Goal: Task Accomplishment & Management: Complete application form

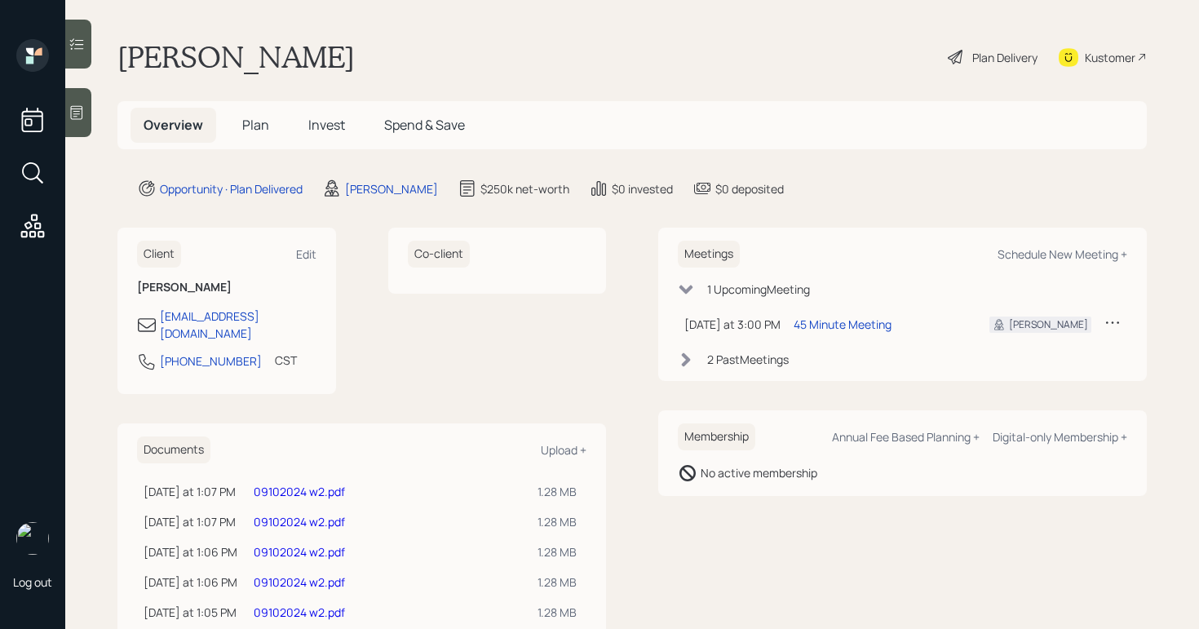
click at [79, 104] on icon at bounding box center [77, 112] width 16 height 16
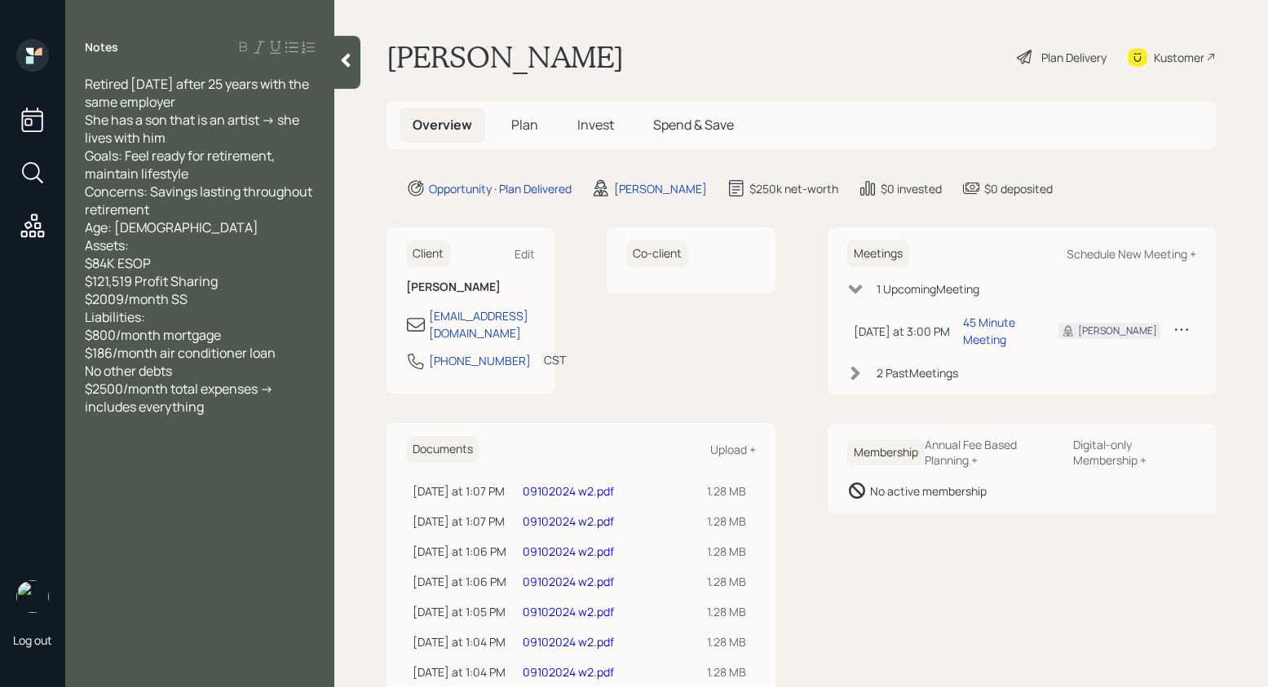
click at [1045, 51] on div "Plan Delivery" at bounding box center [1073, 57] width 65 height 17
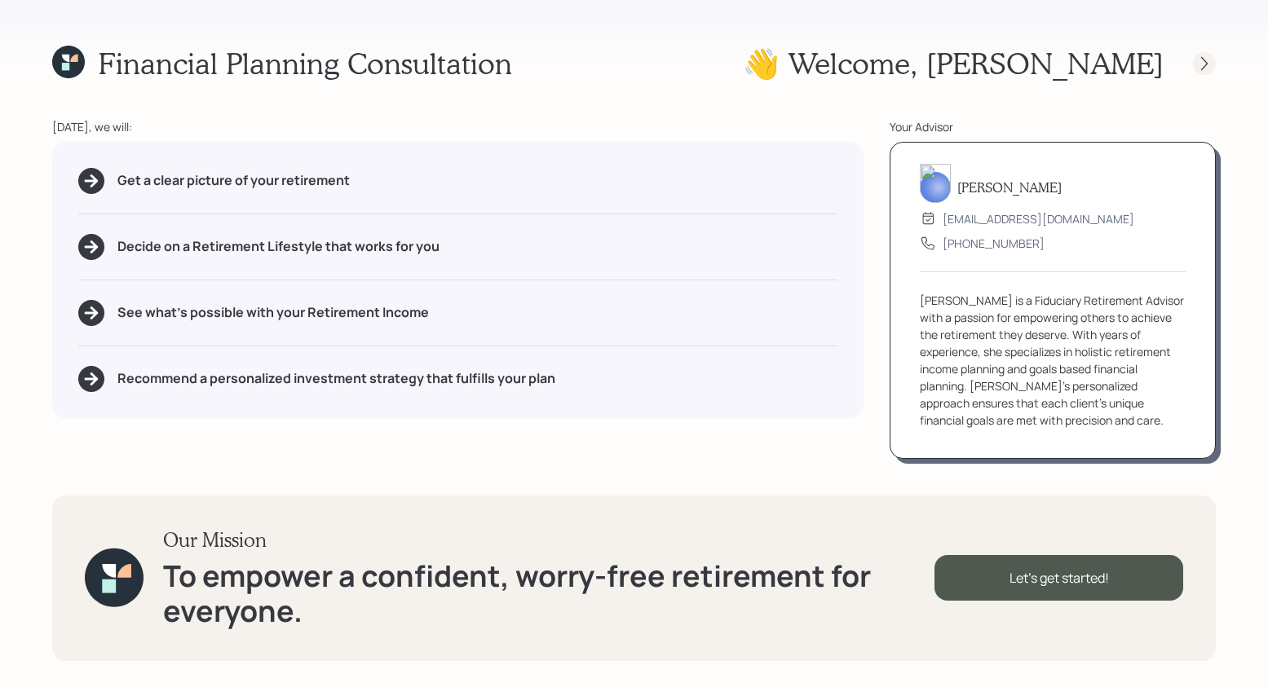
click at [1198, 64] on icon at bounding box center [1204, 63] width 7 height 14
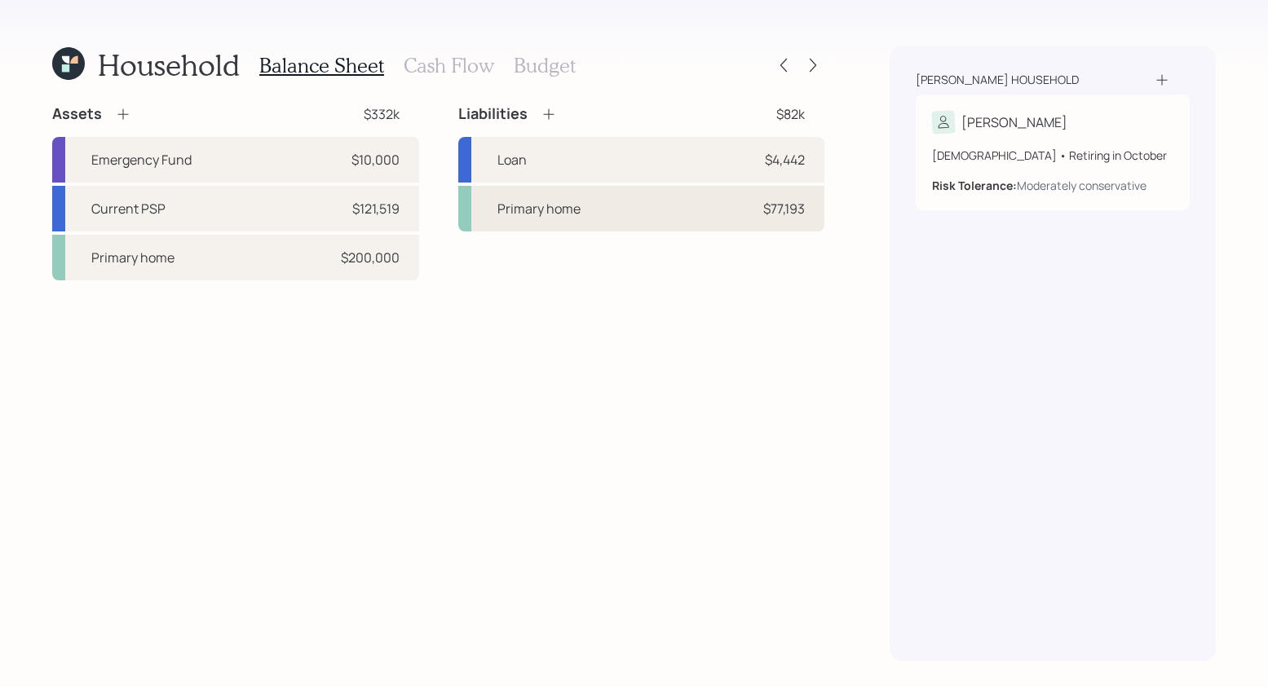
click at [667, 206] on div "Primary home $77,193" at bounding box center [641, 209] width 367 height 46
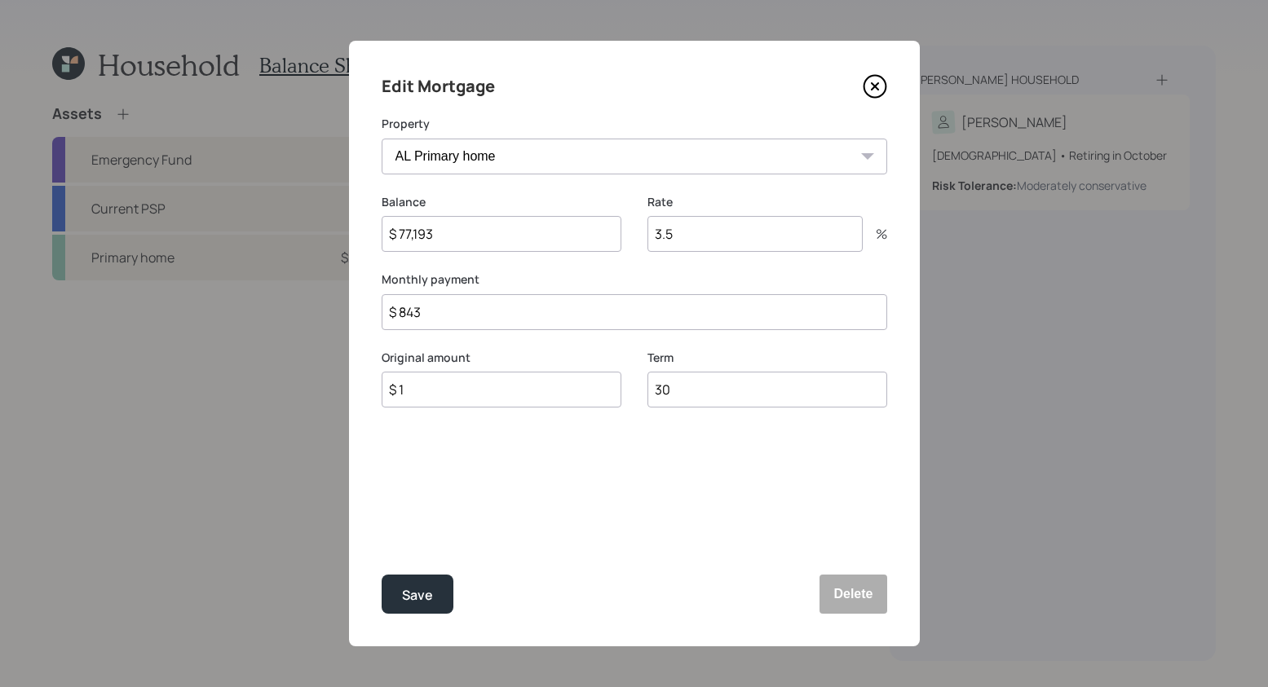
click at [882, 95] on icon at bounding box center [875, 86] width 24 height 24
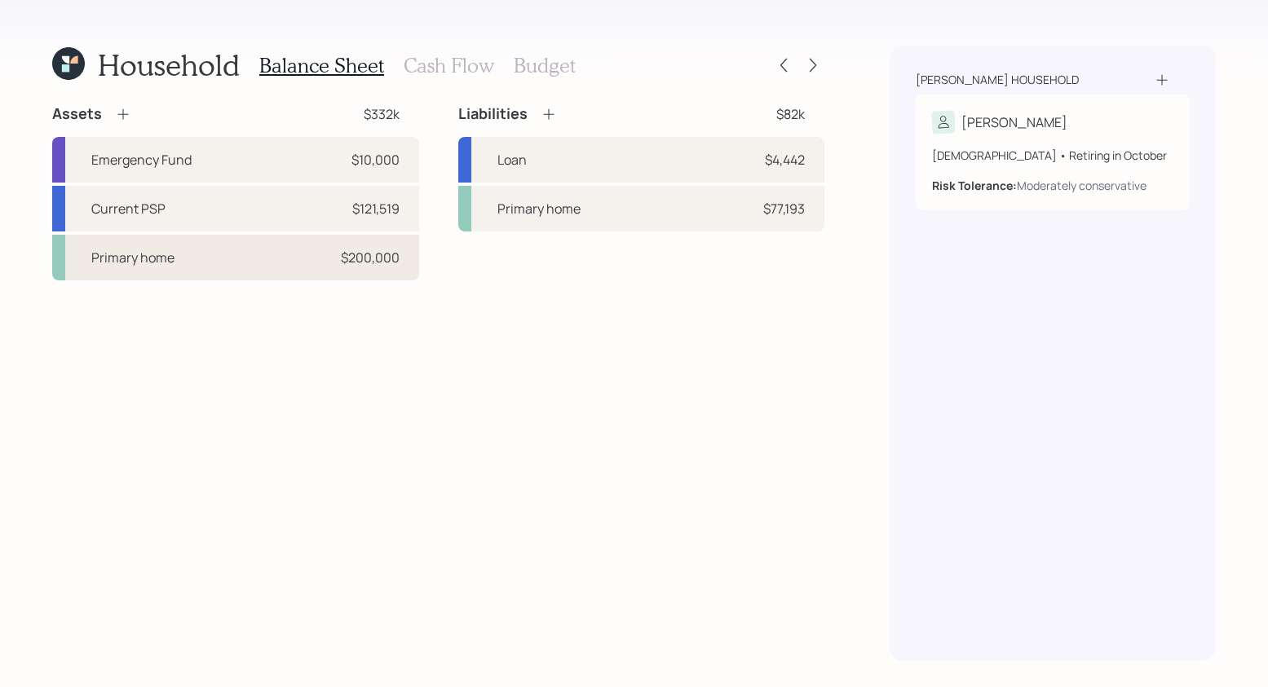
click at [198, 254] on div "Primary home $200,000" at bounding box center [235, 258] width 367 height 46
click at [466, 59] on h3 "Cash Flow" at bounding box center [449, 66] width 91 height 24
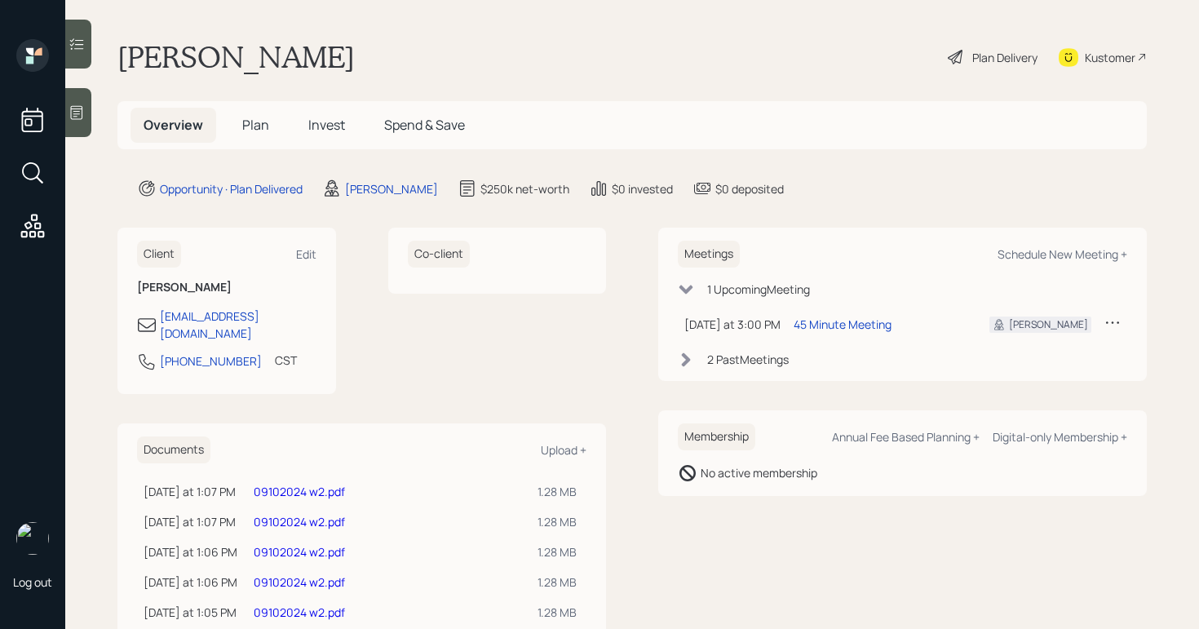
click at [87, 126] on div at bounding box center [78, 112] width 26 height 49
